Goal: Task Accomplishment & Management: Use online tool/utility

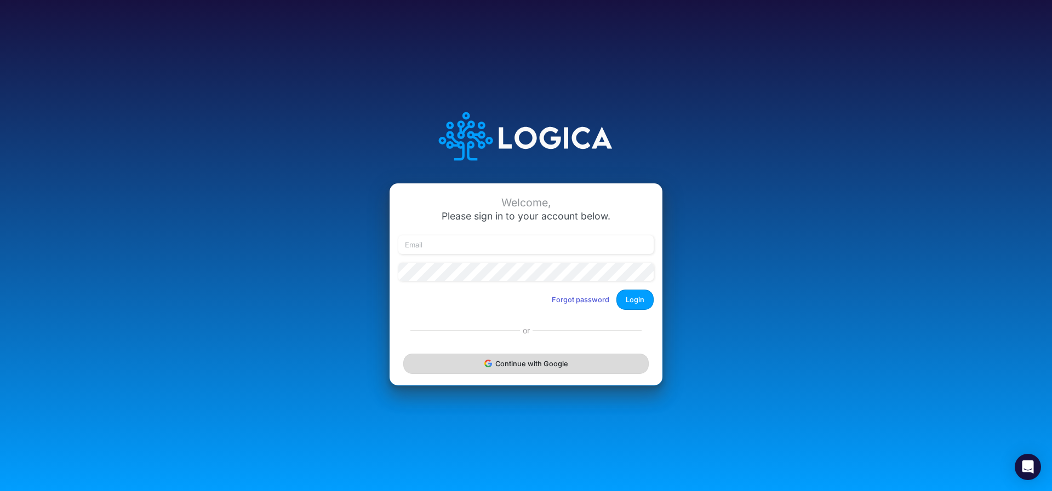
click at [510, 364] on button "Continue with Google" at bounding box center [525, 364] width 245 height 20
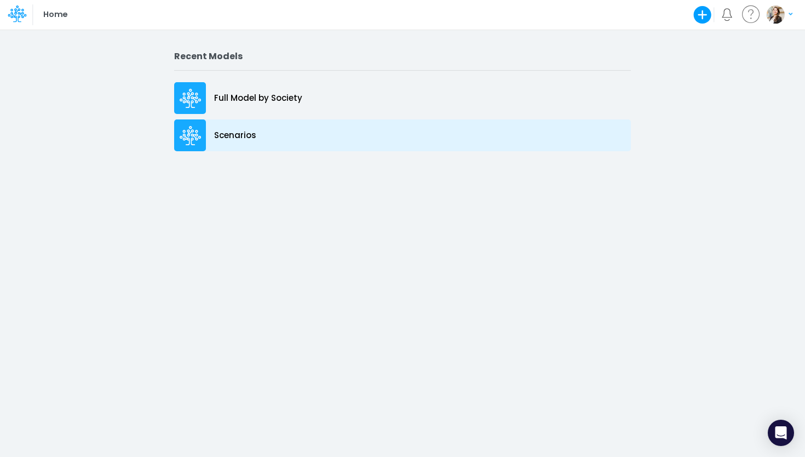
click at [250, 139] on p "Scenarios" at bounding box center [235, 135] width 42 height 13
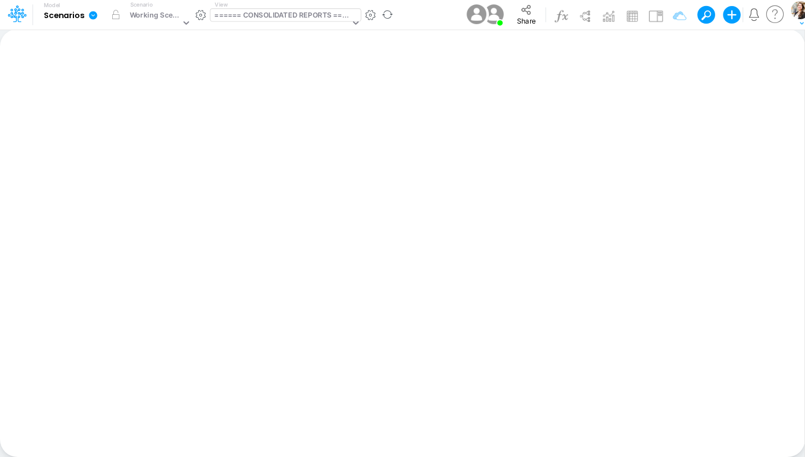
click at [259, 17] on div "====== CONSOLIDATED REPORTS ======" at bounding box center [281, 16] width 135 height 13
click at [276, 17] on div "====== CONSOLIDATED REPORTS ======" at bounding box center [281, 16] width 135 height 13
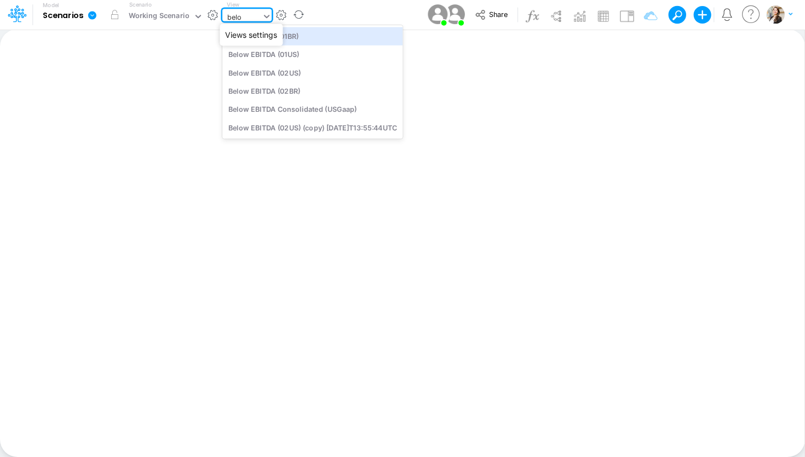
type input "below"
click at [302, 36] on div "Below EBITDA (01BR)" at bounding box center [312, 36] width 180 height 18
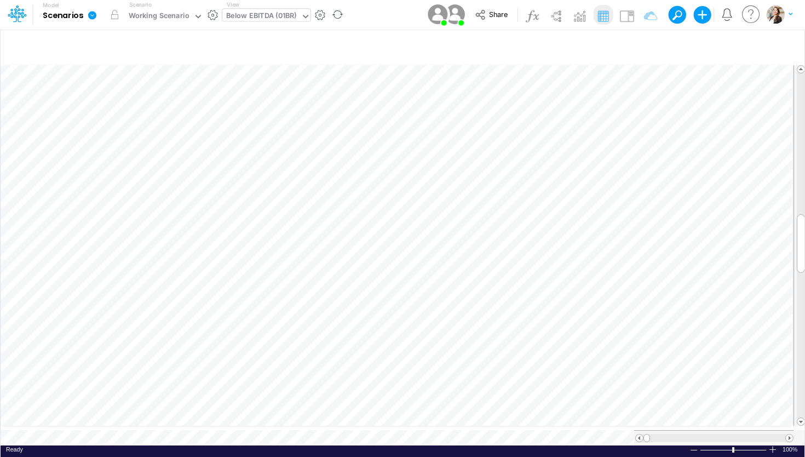
scroll to position [4, 2]
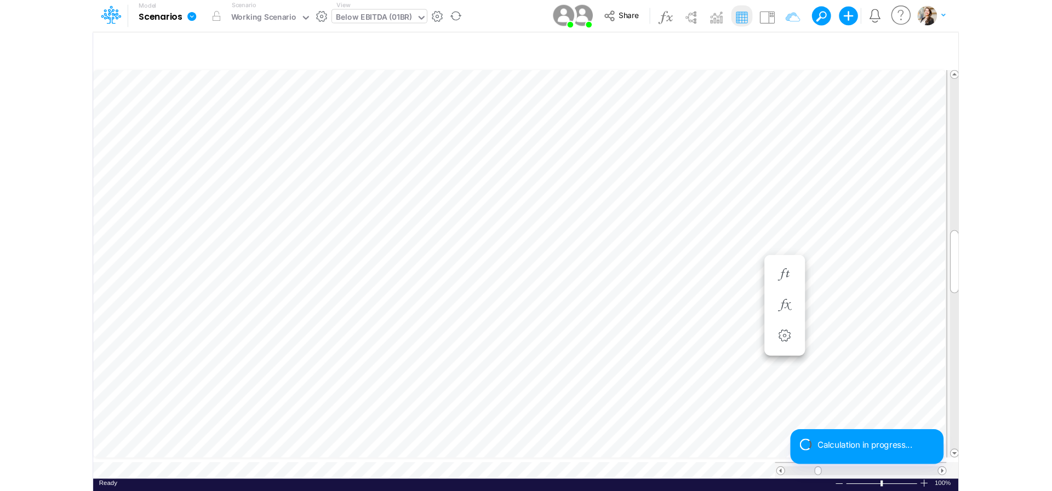
scroll to position [4, 7]
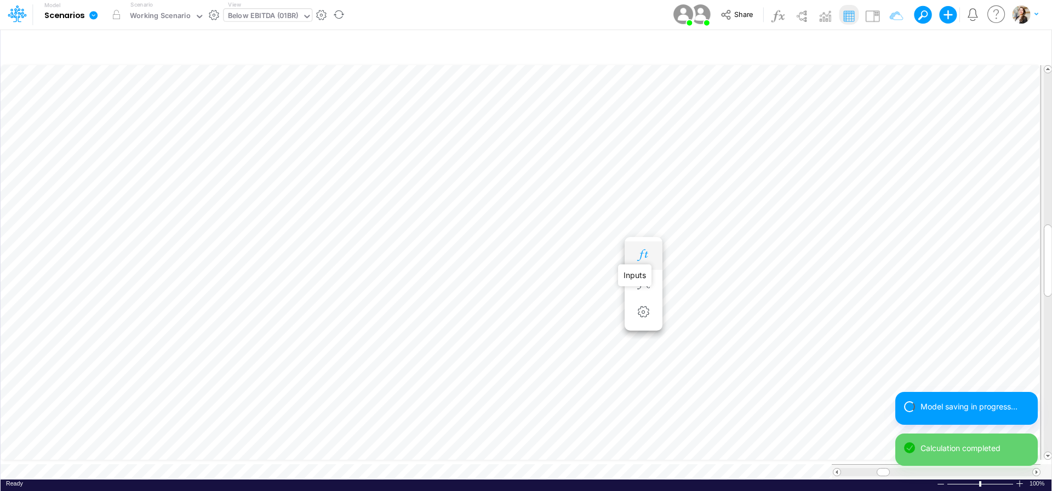
click at [650, 255] on icon "button" at bounding box center [643, 256] width 16 height 12
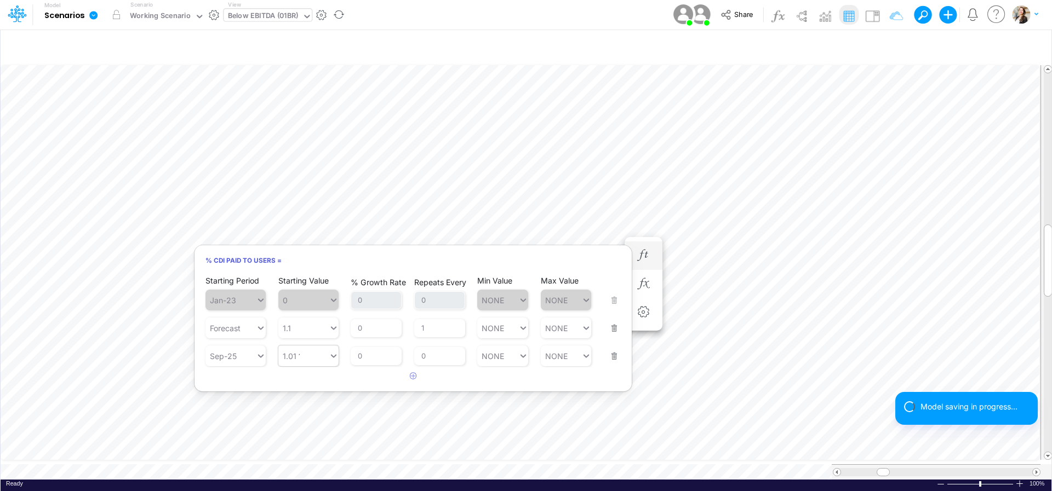
click at [303, 358] on div "1.01 1.01" at bounding box center [303, 356] width 50 height 16
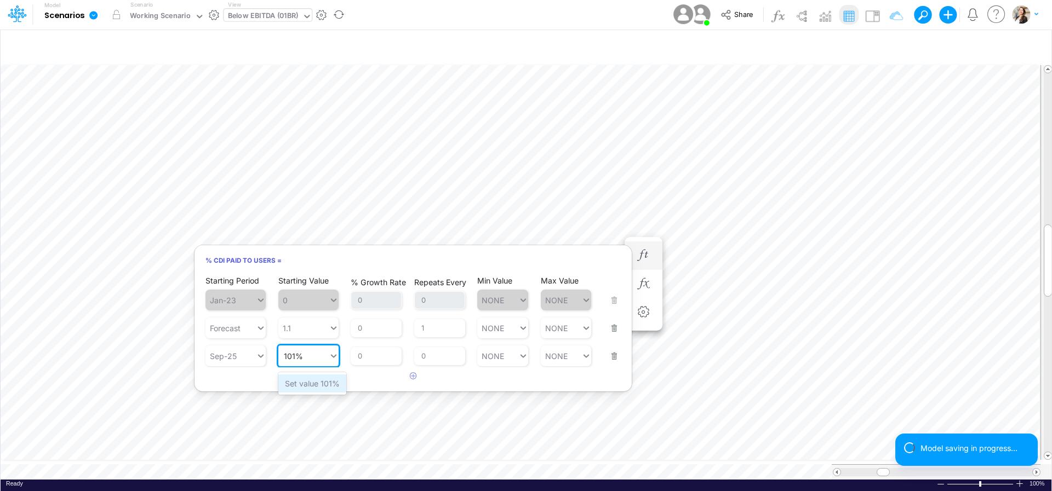
click at [312, 387] on div "Set value 101%" at bounding box center [312, 384] width 68 height 18
type input "101%"
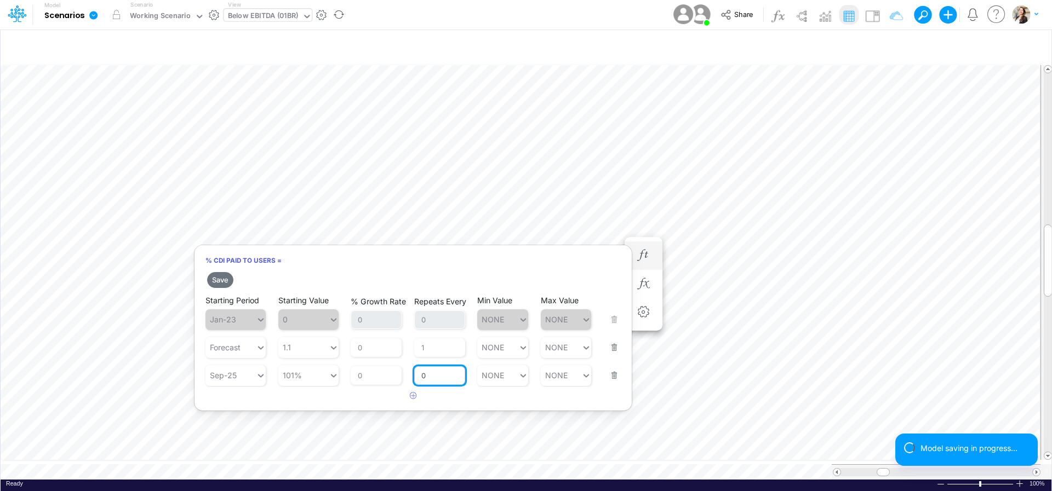
click at [432, 380] on input "0" at bounding box center [439, 376] width 51 height 19
type input "1"
click at [451, 397] on article at bounding box center [412, 396] width 437 height 18
click at [214, 278] on button "Save" at bounding box center [220, 280] width 26 height 16
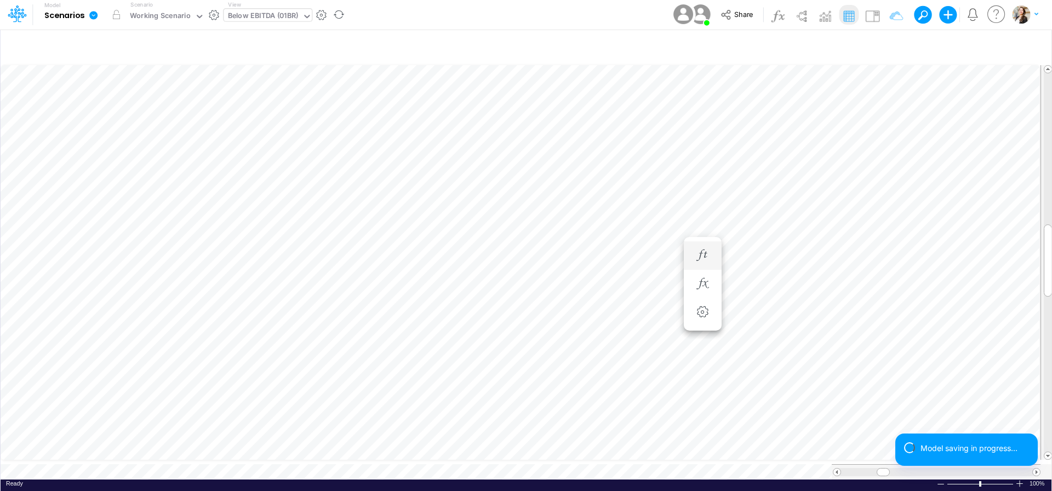
scroll to position [4, 35]
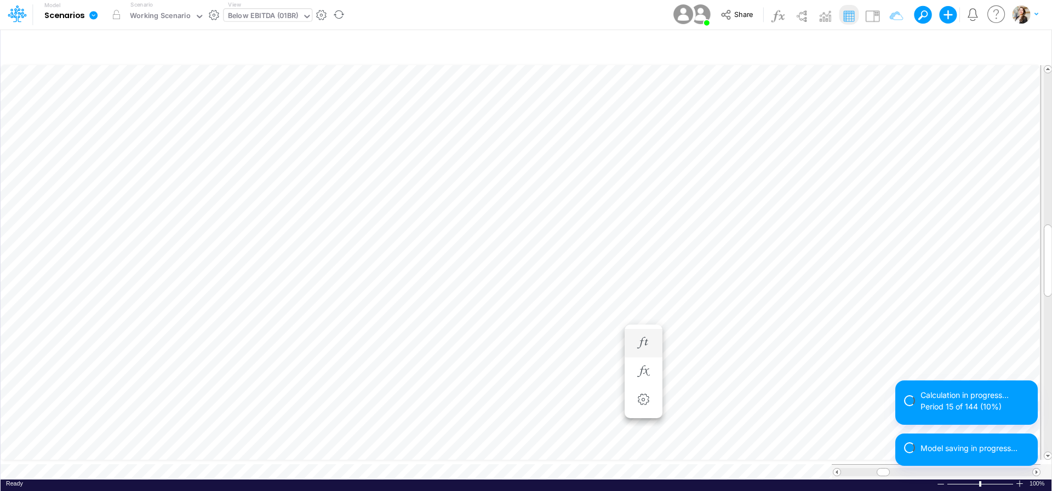
scroll to position [9, 5]
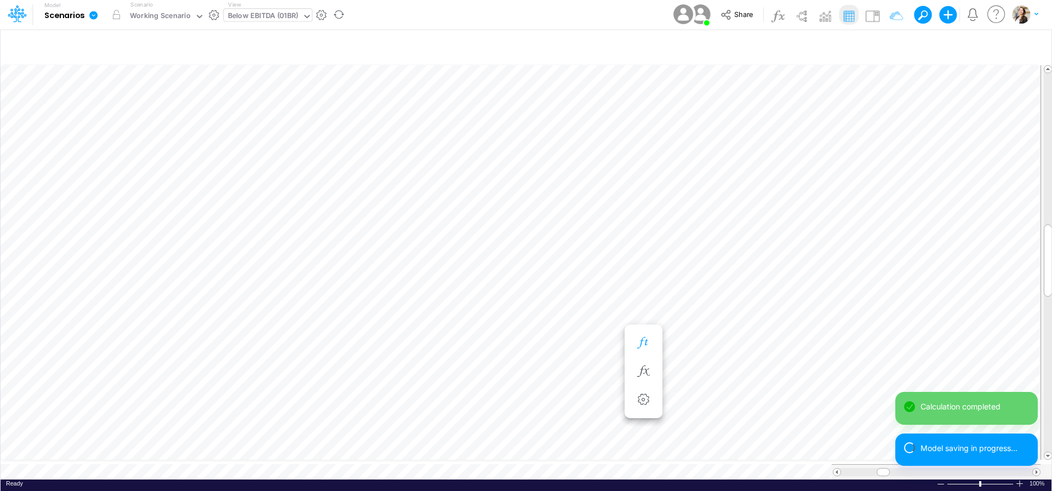
click at [646, 340] on icon "button" at bounding box center [643, 343] width 16 height 12
click at [641, 338] on icon "button" at bounding box center [643, 343] width 16 height 12
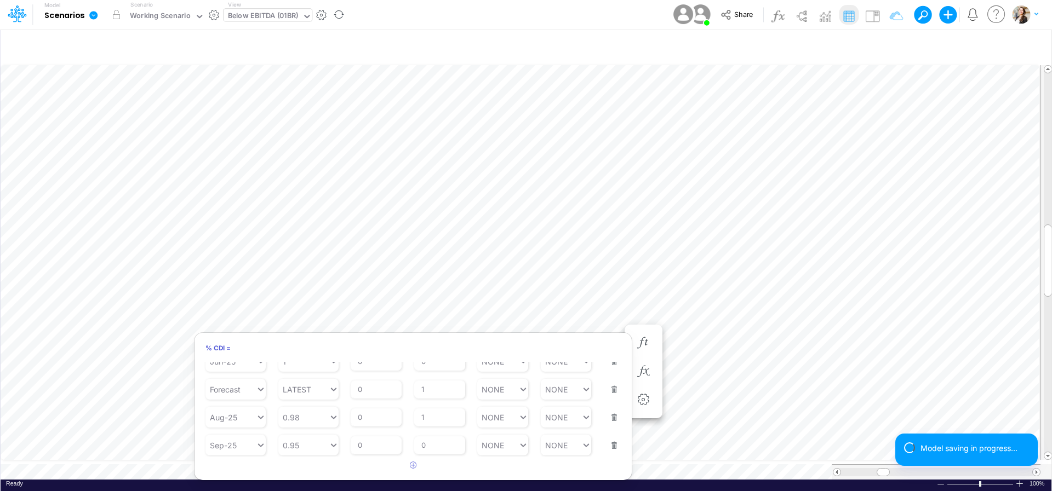
scroll to position [313, 0]
click at [316, 443] on div "0.95 0.95" at bounding box center [303, 446] width 50 height 16
click at [312, 417] on div "Set value 95%" at bounding box center [311, 419] width 66 height 18
type input "95%"
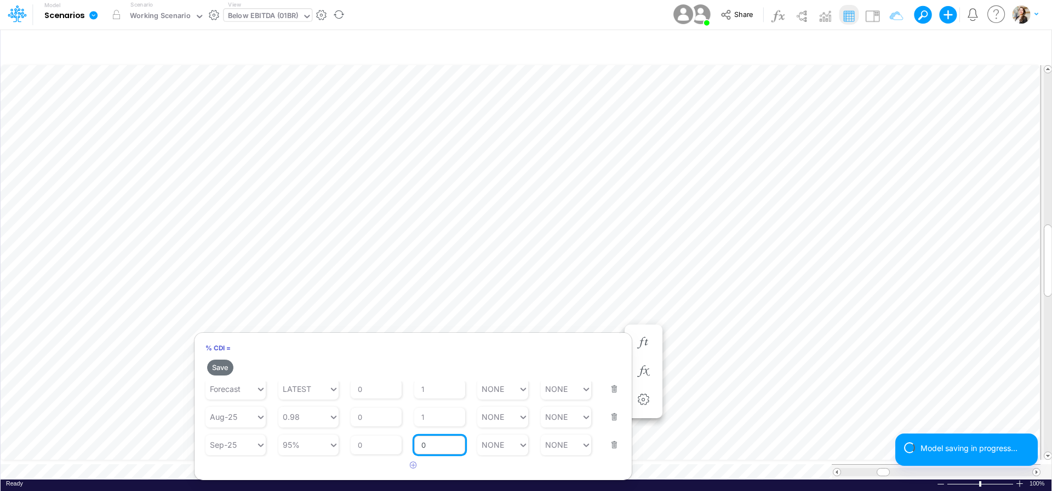
click at [425, 446] on input "0" at bounding box center [439, 445] width 51 height 19
type input "1"
click at [460, 456] on article at bounding box center [412, 466] width 437 height 18
click at [219, 365] on button "Save" at bounding box center [220, 368] width 26 height 16
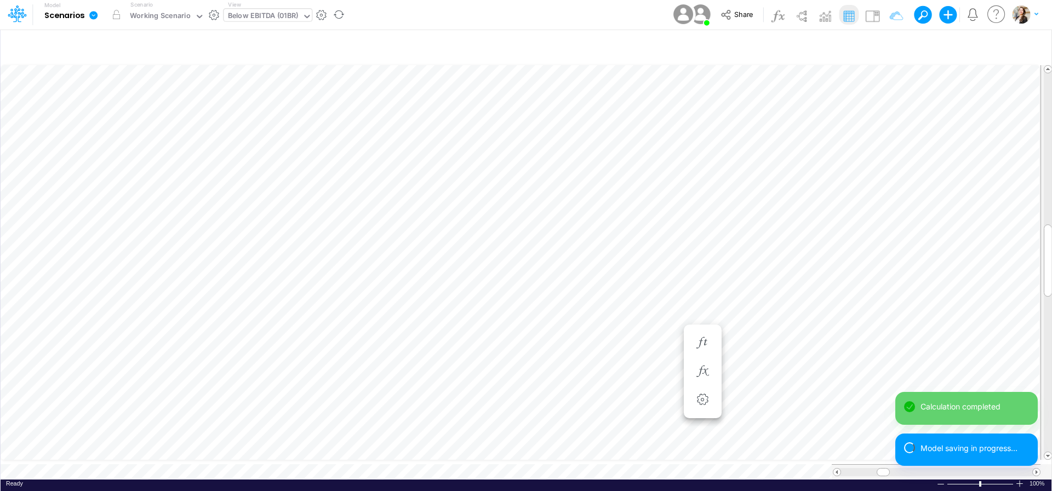
scroll to position [9, 5]
